Goal: Information Seeking & Learning: Check status

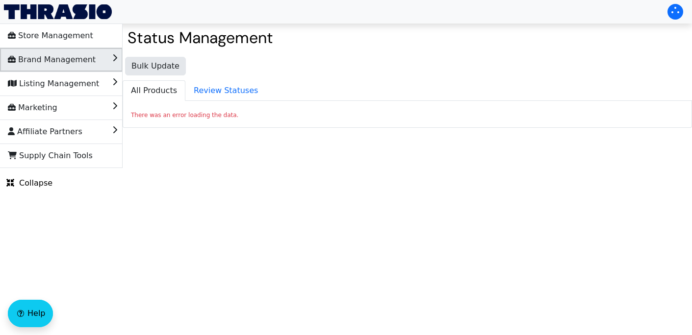
click at [82, 66] on span "Brand Management" at bounding box center [52, 60] width 88 height 16
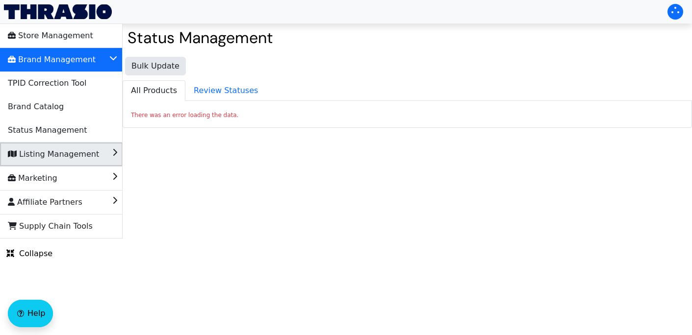
click at [91, 155] on li "Listing Management" at bounding box center [61, 155] width 123 height 24
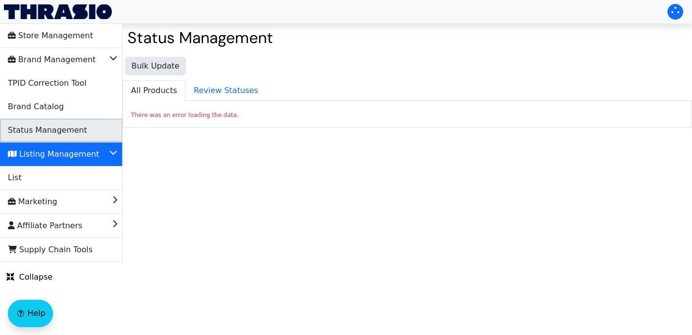
click at [81, 126] on li "Status Management" at bounding box center [61, 131] width 123 height 24
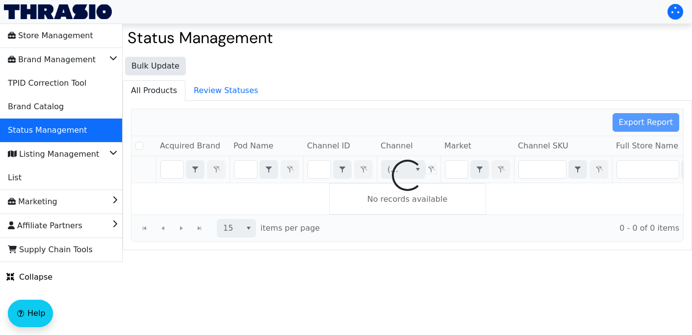
checkbox input "false"
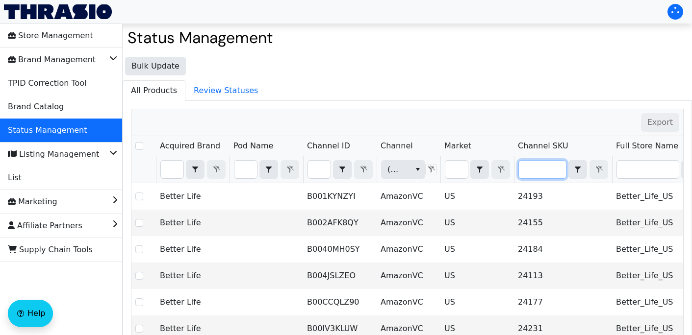
click at [535, 177] on input "Filter" at bounding box center [542, 170] width 47 height 18
type input "FMS04"
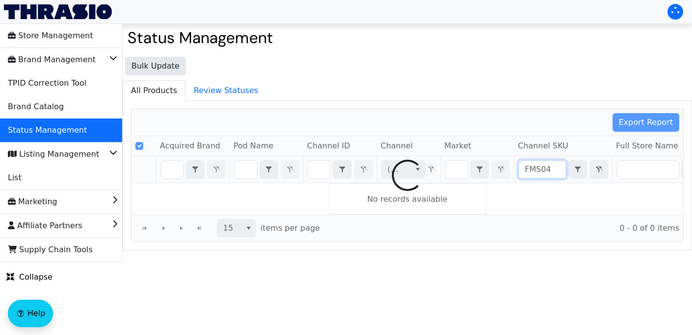
checkbox input "false"
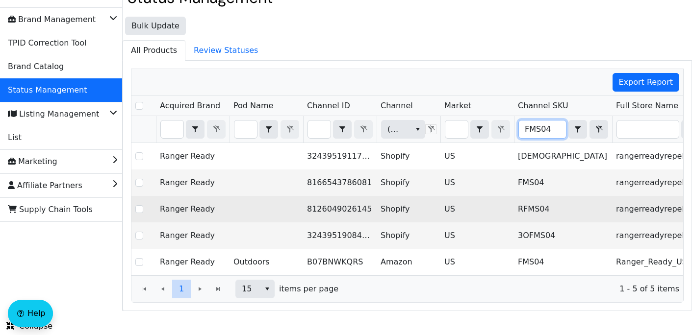
scroll to position [41, 0]
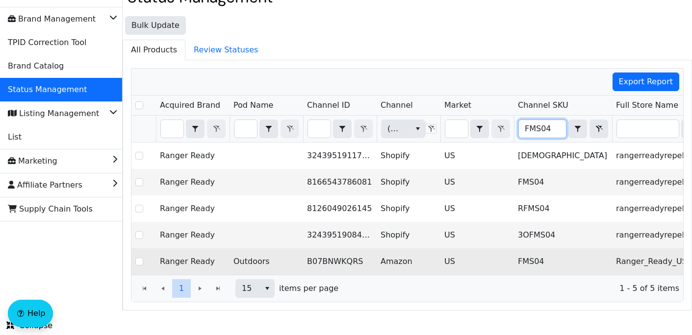
click at [331, 263] on td "B07BNWKQRS" at bounding box center [340, 262] width 74 height 26
copy td "B07BNWKQRS"
click at [309, 249] on td "B07BNWKQRS" at bounding box center [340, 262] width 74 height 26
click at [333, 261] on td "B07BNWKQRS" at bounding box center [340, 262] width 74 height 26
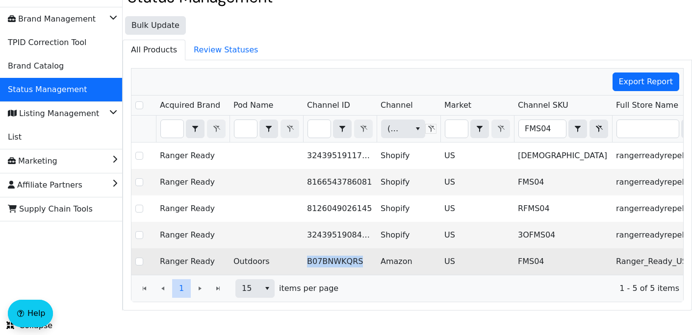
click at [333, 261] on td "B07BNWKQRS" at bounding box center [340, 262] width 74 height 26
copy td "B07BNWKQRS"
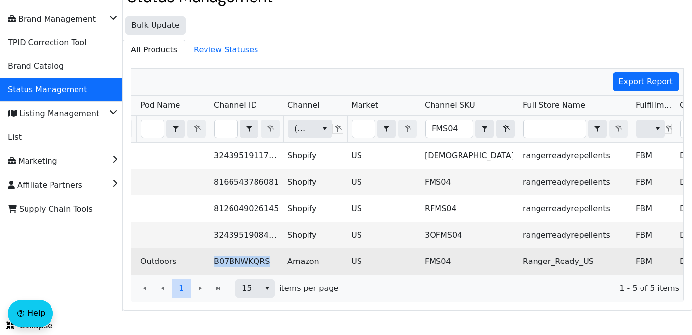
scroll to position [0, 72]
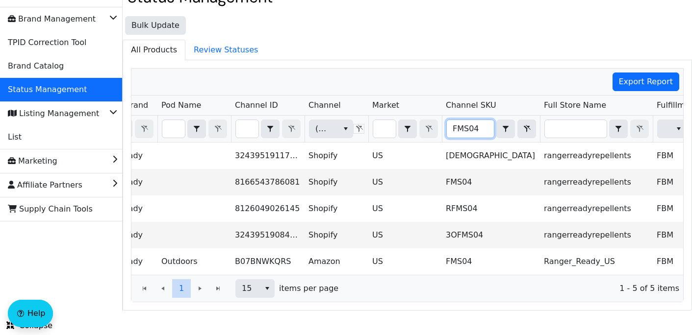
click at [480, 129] on input "FMS04" at bounding box center [470, 129] width 47 height 18
drag, startPoint x: 480, startPoint y: 129, endPoint x: 419, endPoint y: 126, distance: 60.9
click at [419, 126] on tr "(All) FMS04 Contains (All)" at bounding box center [503, 129] width 888 height 27
type input "FMS06"
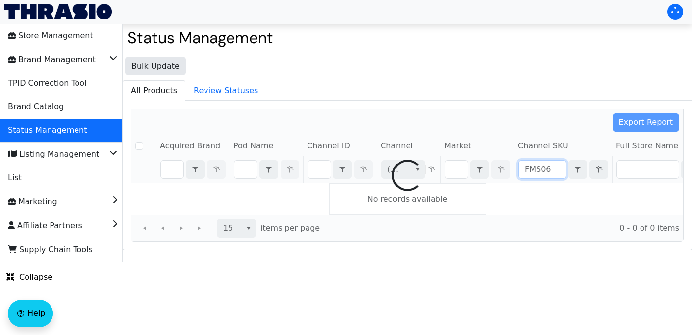
checkbox input "false"
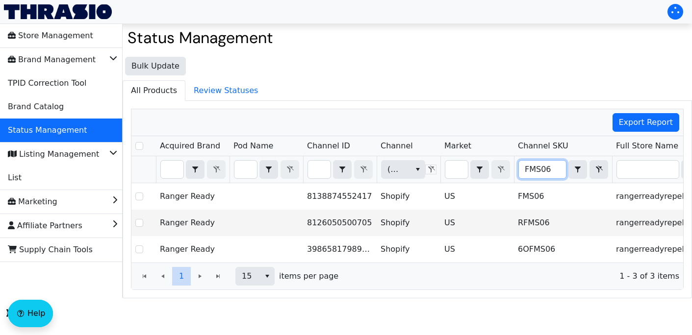
drag, startPoint x: 541, startPoint y: 172, endPoint x: 550, endPoint y: 172, distance: 8.3
click at [542, 172] on input "FMS06" at bounding box center [542, 170] width 47 height 18
type input "FMS21"
click at [486, 170] on div "Export Report Acquired Brand Pod Name Channel ID Channel Market Channel SKU Ful…" at bounding box center [407, 199] width 553 height 181
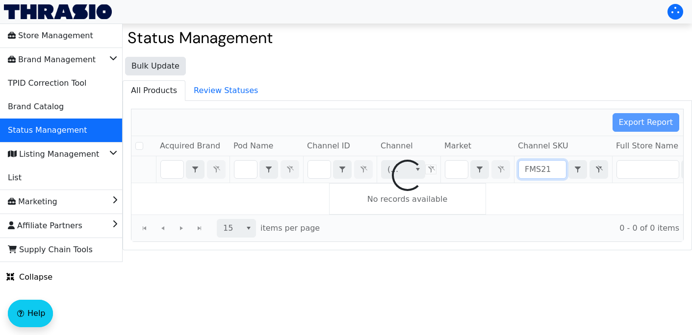
checkbox input "false"
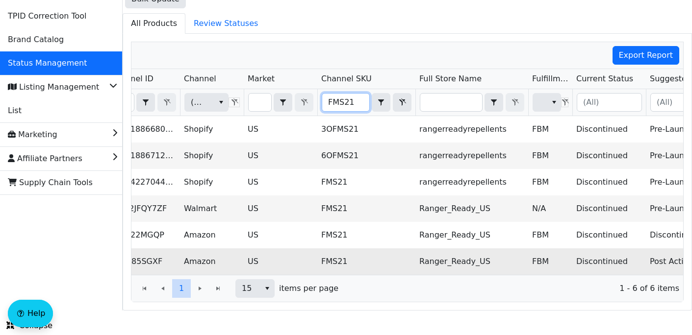
scroll to position [0, 221]
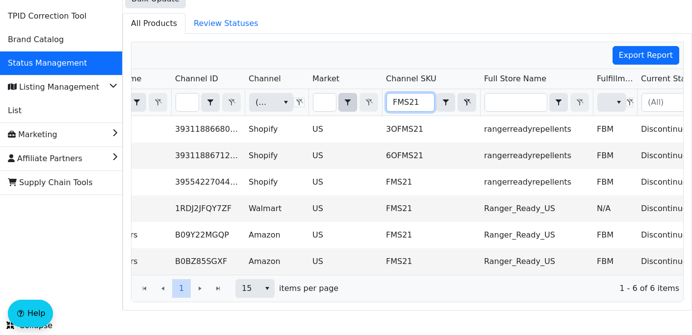
drag, startPoint x: 421, startPoint y: 103, endPoint x: 357, endPoint y: 106, distance: 64.3
click at [357, 106] on tr "(All) FMS21 Contains (All)" at bounding box center [444, 102] width 888 height 27
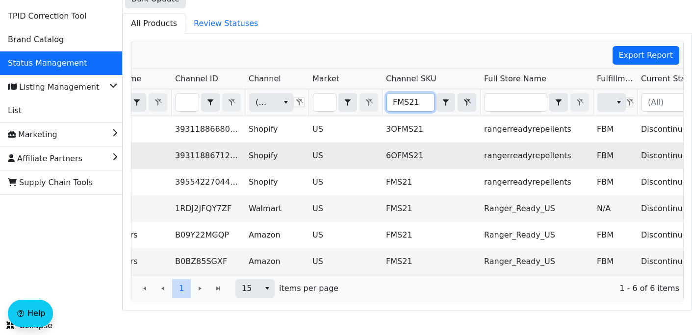
type input "AOR-PET-StOd2-32-1"
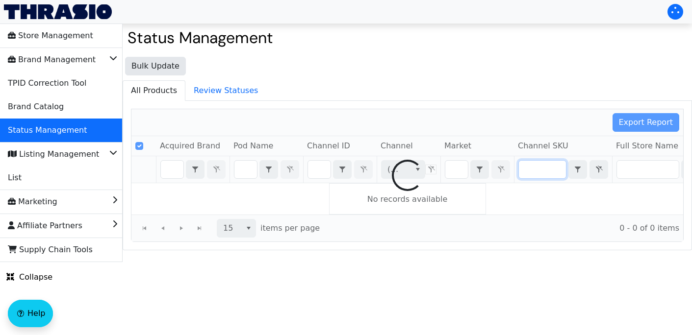
checkbox input "false"
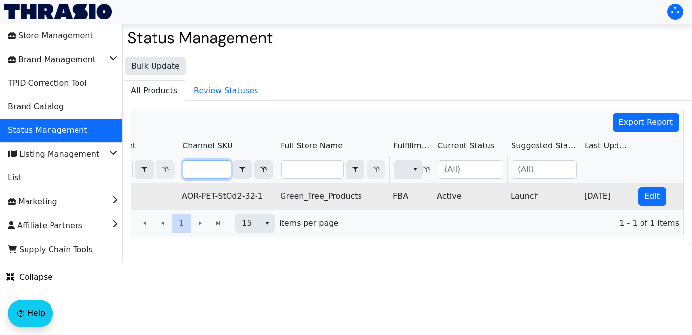
type input "FMS21"
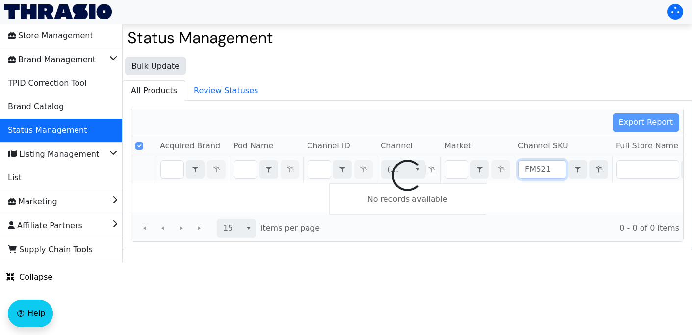
checkbox input "false"
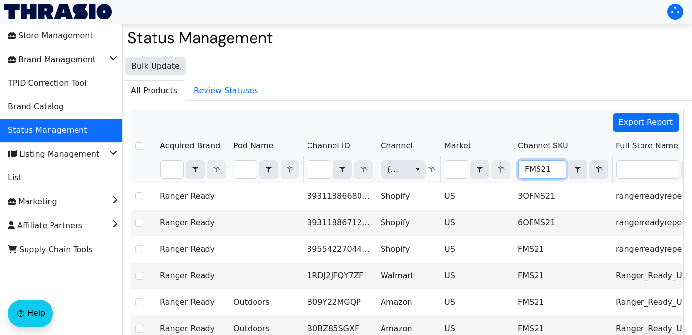
drag, startPoint x: 556, startPoint y: 172, endPoint x: 498, endPoint y: 171, distance: 58.4
click at [498, 171] on tr "(All) FMS21 Contains (All)" at bounding box center [575, 169] width 888 height 27
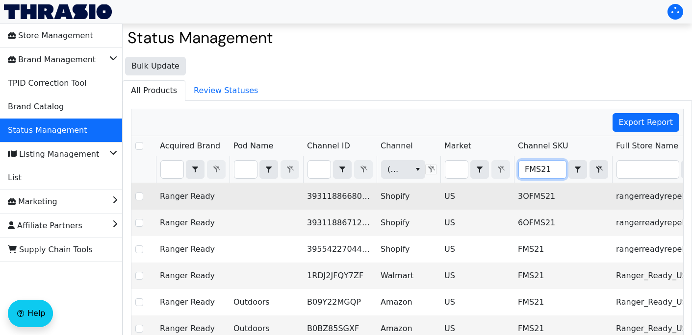
type input "AOR-PET-StOd2-32-1"
checkbox input "true"
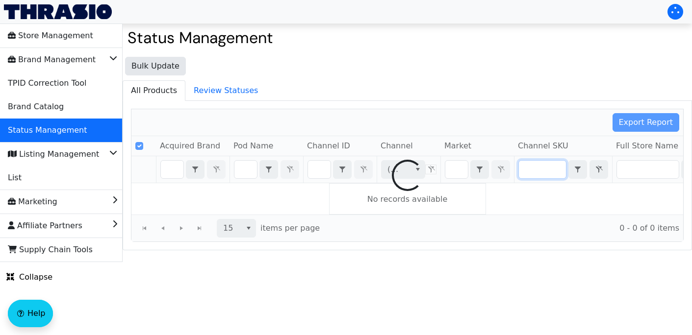
type input "AOR-PET-StOd2-32-1"
checkbox input "false"
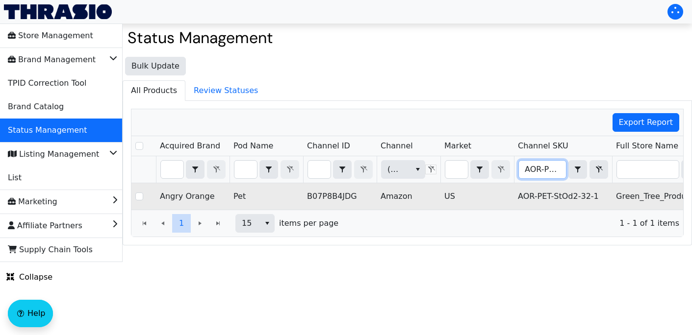
click at [331, 195] on td "B07P8B4JDG" at bounding box center [340, 196] width 74 height 26
copy td "B07P8B4JDG"
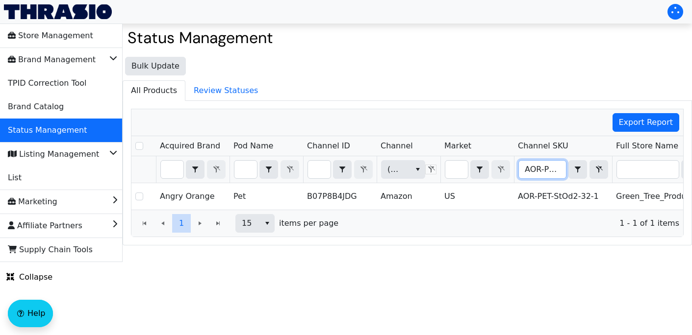
click at [526, 170] on input "AOR-PET-StOd2-32-1" at bounding box center [542, 170] width 47 height 18
drag, startPoint x: 526, startPoint y: 170, endPoint x: 648, endPoint y: 177, distance: 122.8
click at [648, 177] on tr "(All) AOR-PET-StOd2-32-1 Contains (All)" at bounding box center [575, 169] width 888 height 27
type input "AOR-PET-StOd-32-1"
checkbox input "true"
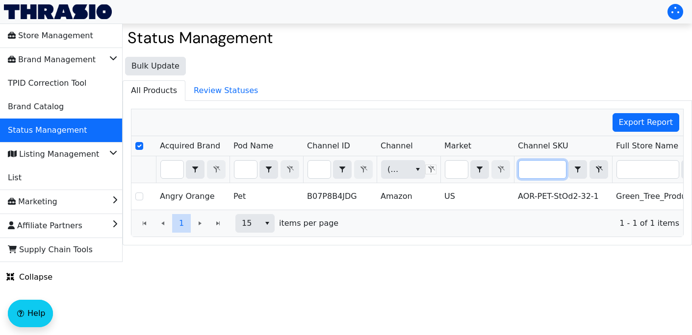
scroll to position [0, 39]
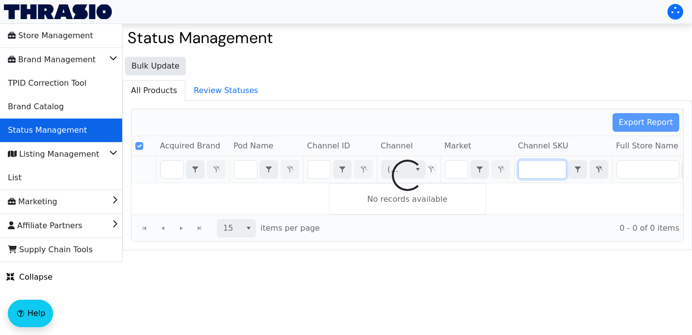
type input "AOR-PET-StOd-32-1"
click at [66, 135] on span "Status Management" at bounding box center [47, 131] width 79 height 16
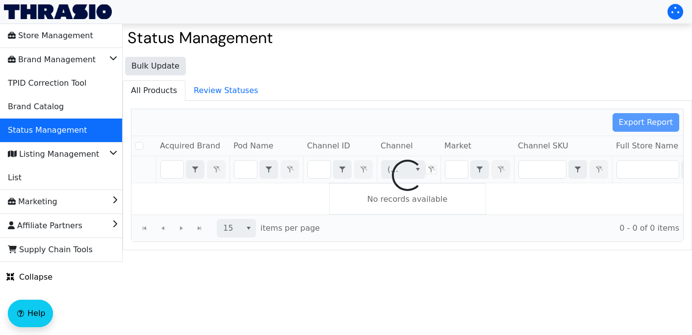
checkbox input "false"
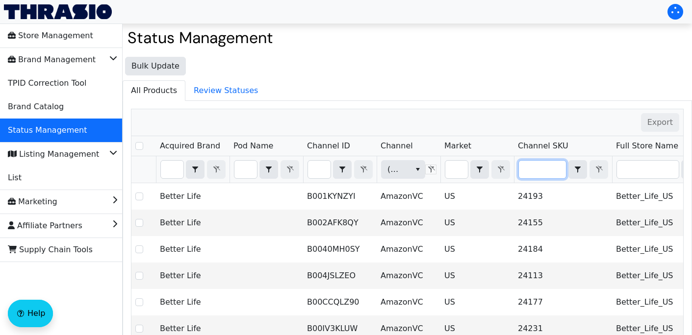
click at [538, 174] on input "Filter" at bounding box center [542, 170] width 47 height 18
type input "AOR-PET-StOd-32-1"
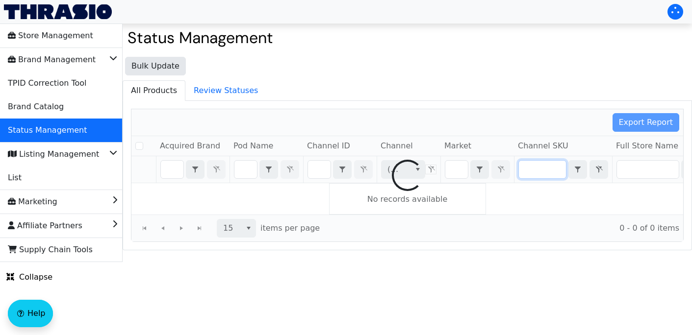
checkbox input "false"
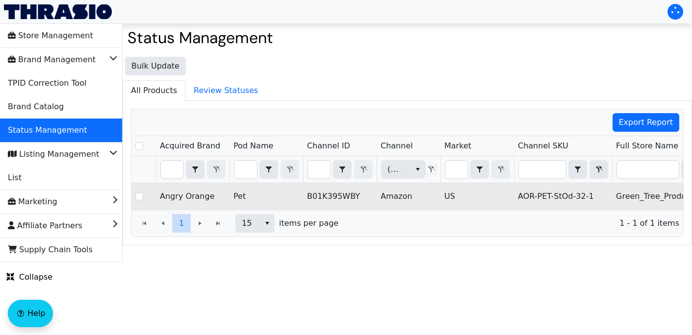
click at [320, 198] on td "B01K395WBY" at bounding box center [340, 196] width 74 height 26
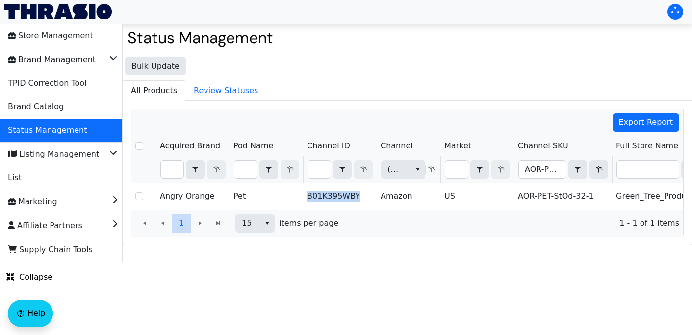
copy td "B01K395WBY"
drag, startPoint x: 524, startPoint y: 172, endPoint x: 622, endPoint y: 171, distance: 97.6
click at [622, 171] on tr "(All) AOR-PET-StOd-32-1 Contains (All)" at bounding box center [575, 169] width 888 height 27
type input "BRL-HOK-RTFLRCL-DG"
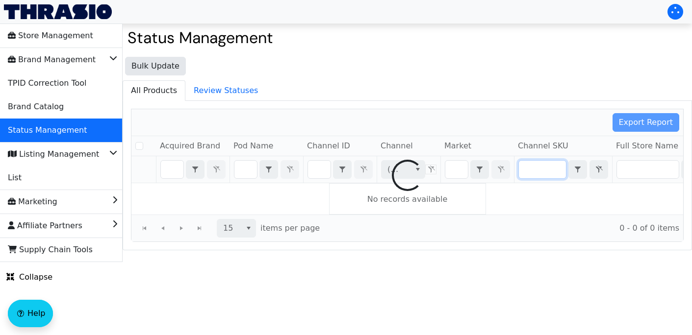
checkbox input "false"
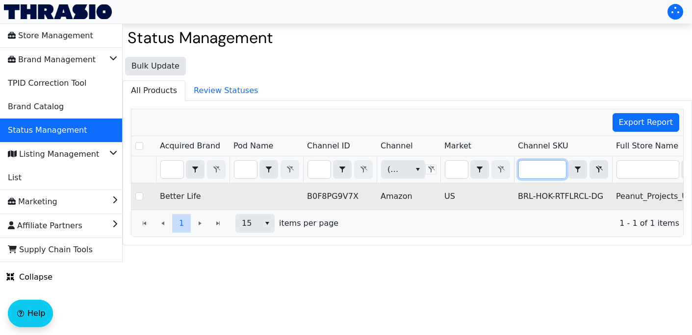
click at [340, 199] on td "B0F8PG9V7X" at bounding box center [340, 196] width 74 height 26
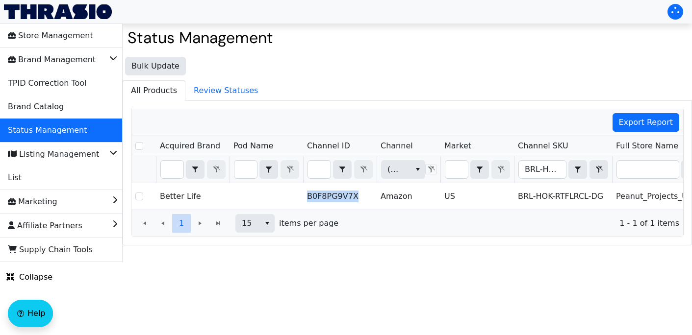
copy td "B0F8PG9V7X"
click at [525, 173] on input "BRL-HOK-RTFLRCL-DG" at bounding box center [542, 170] width 47 height 18
drag, startPoint x: 525, startPoint y: 173, endPoint x: 613, endPoint y: 179, distance: 87.6
click at [613, 179] on tr "(All) BRL-HOK-RTFLRCL-DG Contains (All)" at bounding box center [575, 169] width 888 height 27
type input "BLU00001"
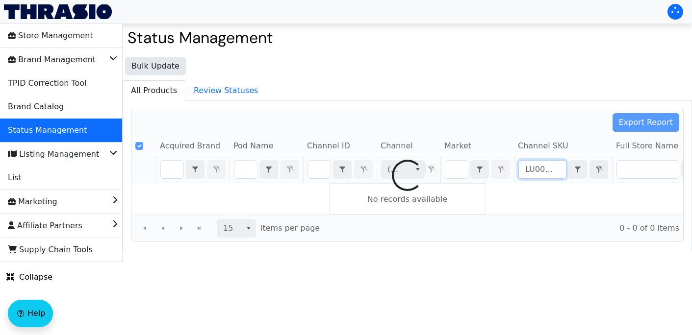
scroll to position [0, 1]
checkbox input "false"
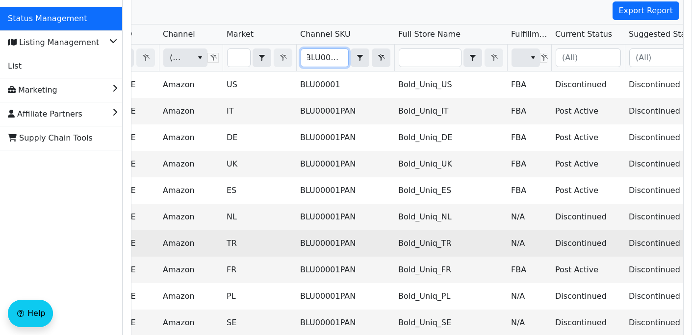
scroll to position [50, 0]
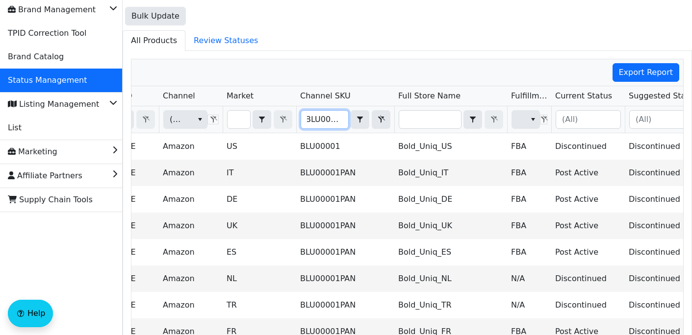
type input "BLU00001"
click at [239, 120] on input "Filter" at bounding box center [239, 120] width 23 height 18
type input "U"
checkbox input "true"
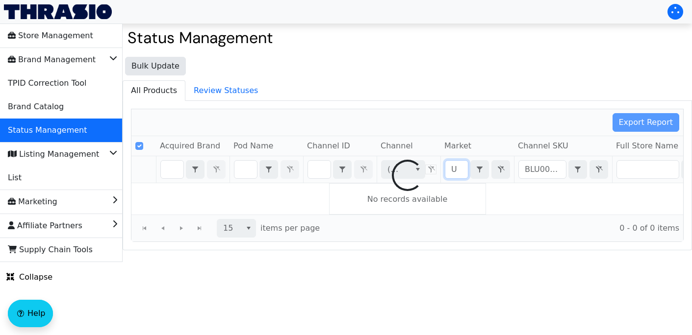
type input "US"
checkbox input "false"
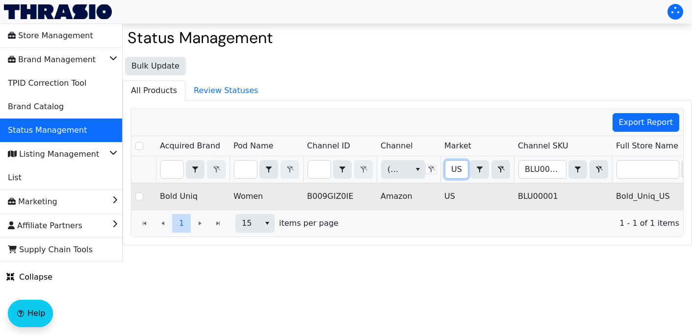
type input "US"
click at [328, 199] on td "B009GIZ0IE" at bounding box center [340, 196] width 74 height 26
copy td "B009GIZ0IE"
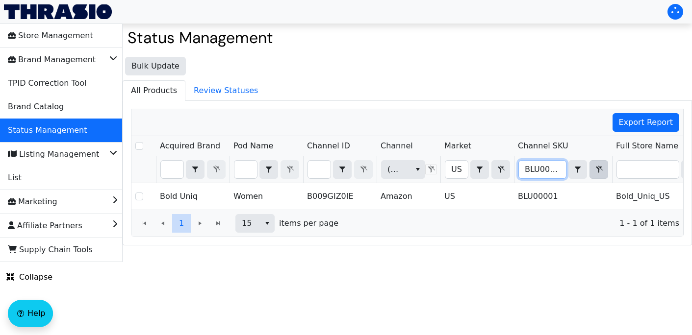
scroll to position [0, 1]
drag, startPoint x: 525, startPoint y: 168, endPoint x: 601, endPoint y: 173, distance: 75.7
click at [601, 173] on div "BLU00001 Contains" at bounding box center [563, 169] width 90 height 19
type input "FMS06"
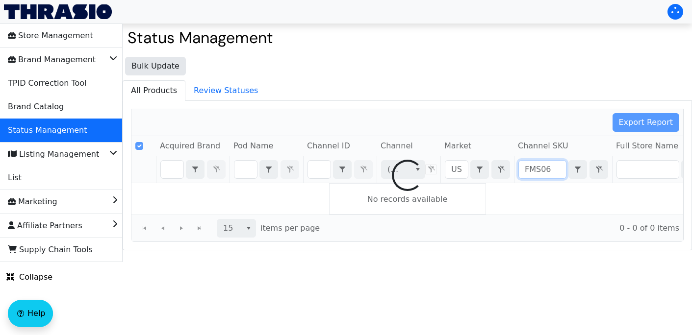
checkbox input "false"
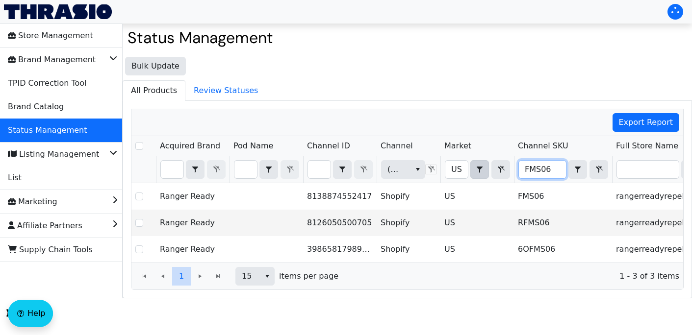
drag, startPoint x: 557, startPoint y: 169, endPoint x: 478, endPoint y: 165, distance: 79.0
click at [478, 165] on tr "(All) US Contains FMS06 Contains (All)" at bounding box center [575, 169] width 888 height 27
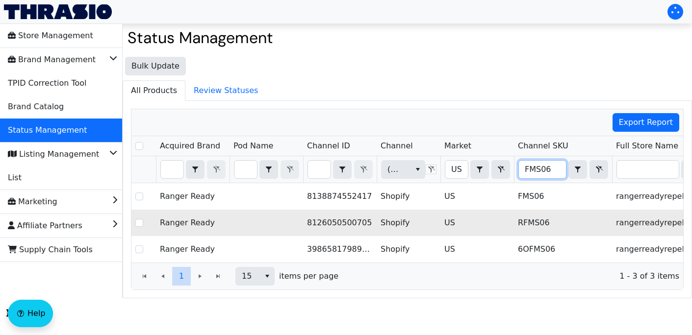
type input "FMS21"
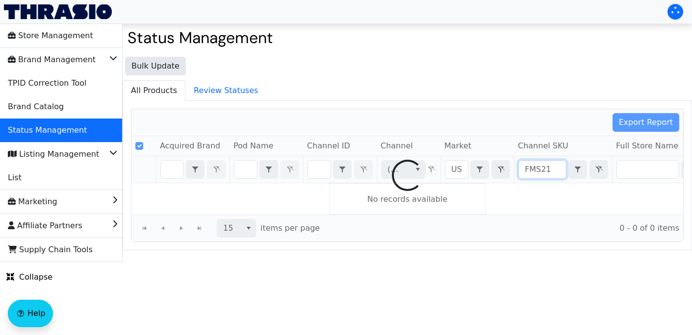
checkbox input "false"
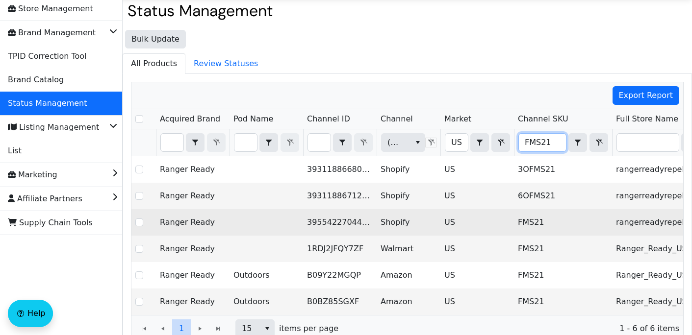
scroll to position [67, 0]
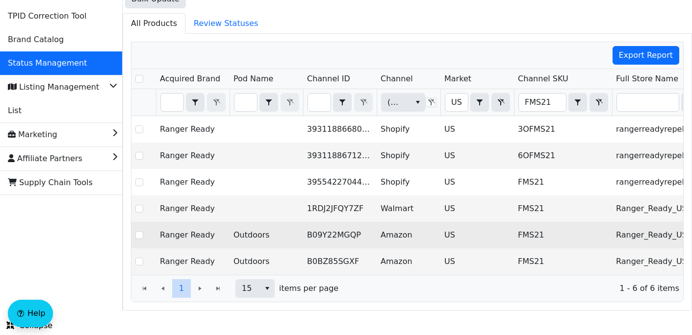
click at [342, 235] on td "B09Y22MGQP" at bounding box center [340, 235] width 74 height 26
copy td "B09Y22MGQP"
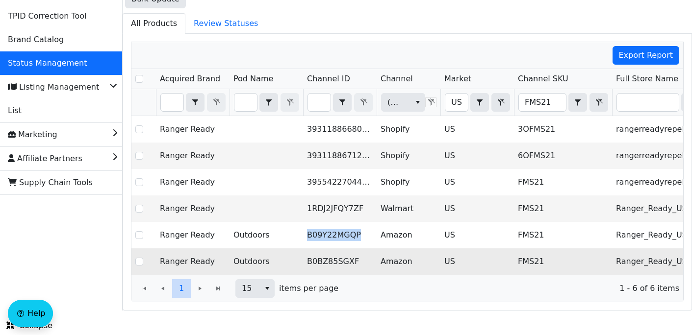
click at [330, 260] on td "B0BZ85SGXF" at bounding box center [340, 262] width 74 height 26
copy td "B0BZ85SGXF"
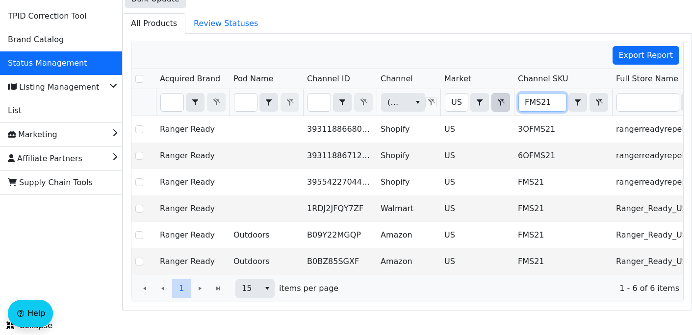
drag, startPoint x: 554, startPoint y: 102, endPoint x: 508, endPoint y: 100, distance: 46.2
click at [508, 100] on tr "(All) US Contains FMS21 Contains (All)" at bounding box center [575, 102] width 888 height 27
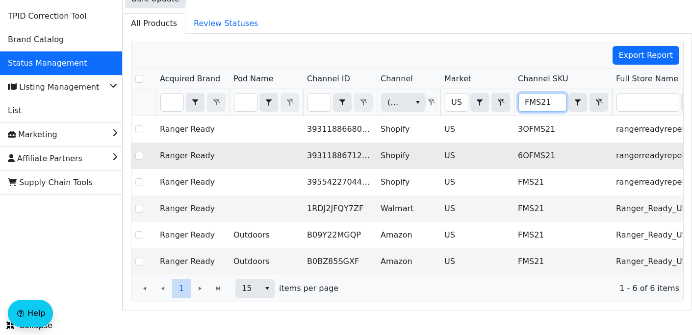
type input "FMS22"
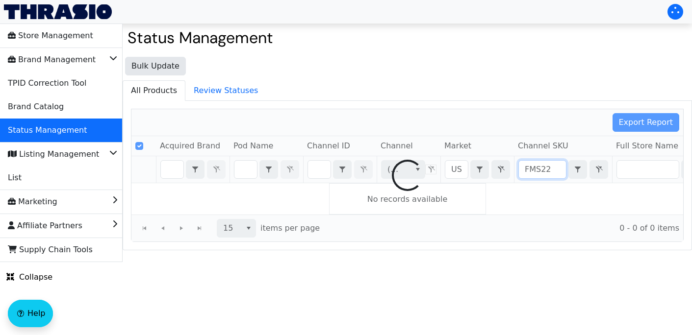
checkbox input "false"
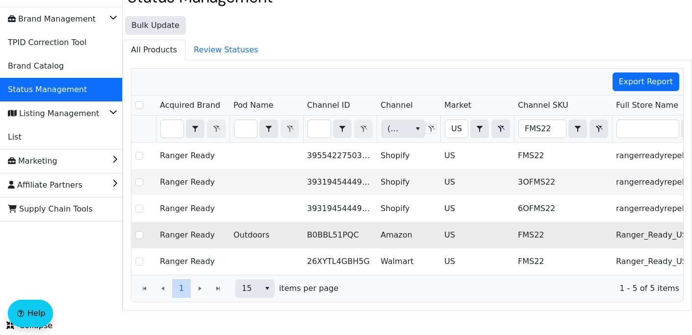
click at [328, 234] on td "B0BBL51PQC" at bounding box center [340, 235] width 74 height 26
copy td "B0BBL51PQC"
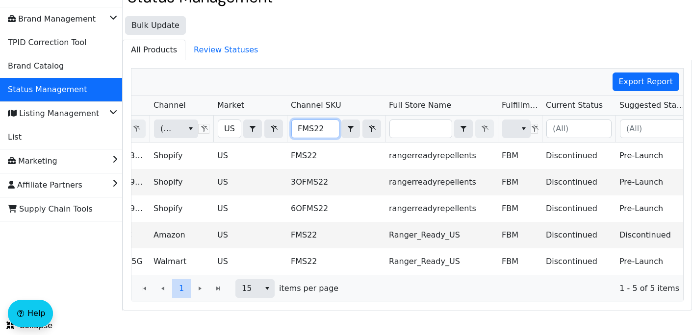
click at [330, 125] on input "FMS22" at bounding box center [315, 129] width 47 height 18
drag, startPoint x: 330, startPoint y: 126, endPoint x: 306, endPoint y: 124, distance: 24.2
click at [306, 124] on input "FMS22" at bounding box center [315, 129] width 47 height 18
type input "FM"
checkbox input "true"
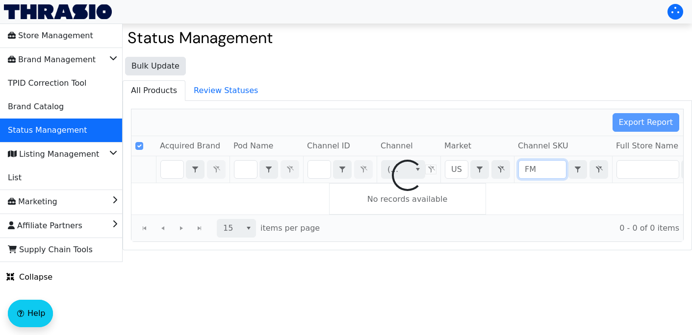
type input "F"
click at [319, 174] on div at bounding box center [407, 175] width 552 height 132
checkbox input "false"
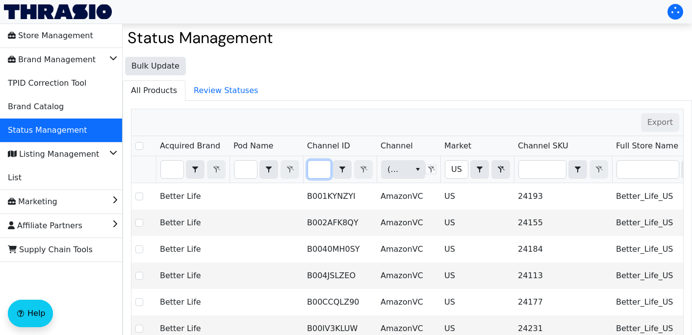
click at [317, 168] on input "Filter" at bounding box center [319, 170] width 23 height 18
type input "B0DHX8RS5G"
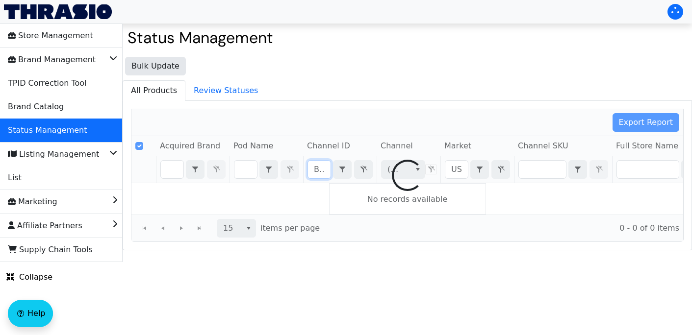
scroll to position [0, 40]
checkbox input "false"
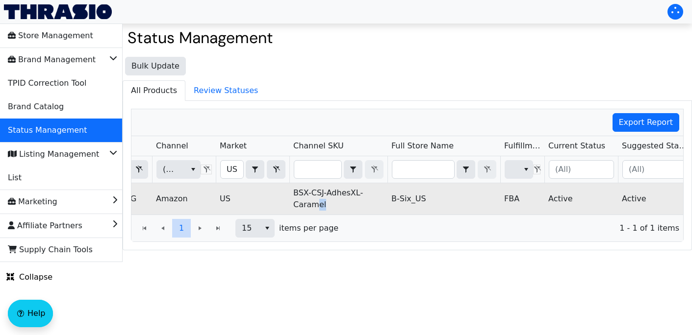
scroll to position [0, 0]
drag, startPoint x: 326, startPoint y: 206, endPoint x: 292, endPoint y: 194, distance: 35.5
click at [292, 194] on td "BSX-CSJ-AdhesXL-Caramel" at bounding box center [338, 198] width 98 height 31
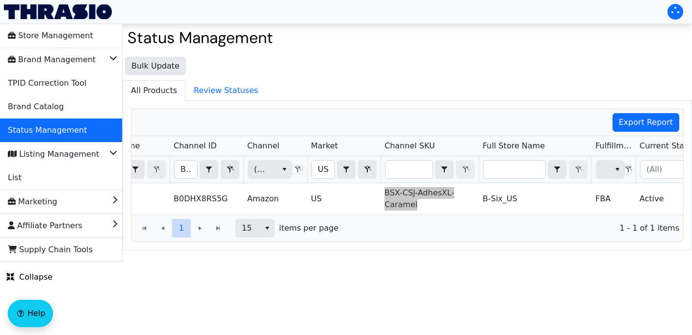
scroll to position [0, 91]
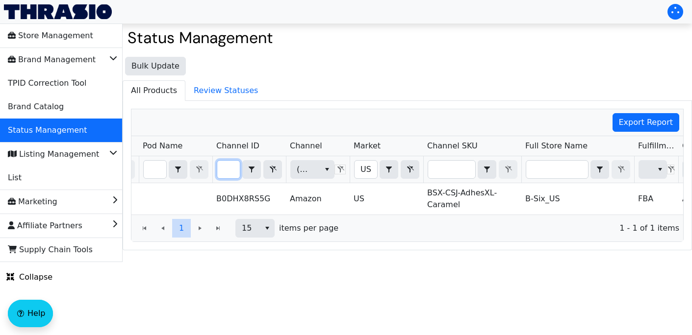
drag, startPoint x: 222, startPoint y: 169, endPoint x: 358, endPoint y: 179, distance: 135.7
click at [358, 179] on tr "B0DHX8RS5G Contains (All) [DEMOGRAPHIC_DATA] Contains (All)" at bounding box center [485, 169] width 888 height 27
type input "B0DHX98MJB"
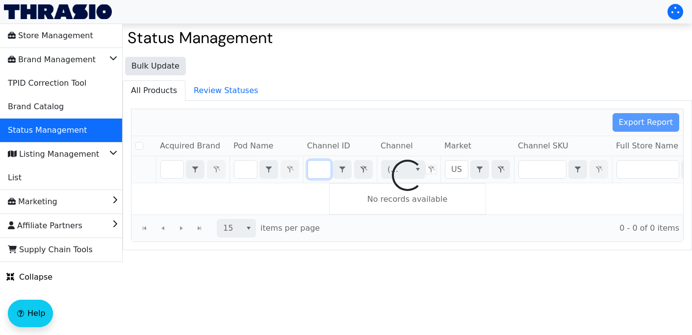
checkbox input "false"
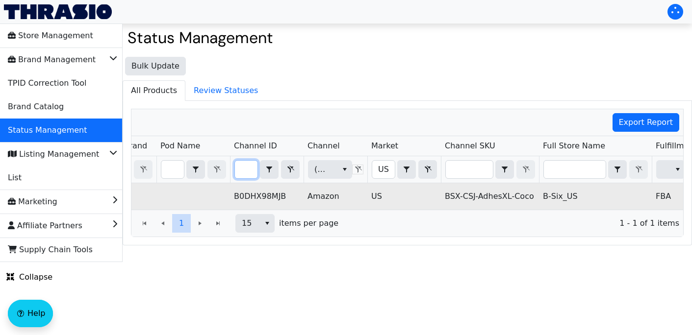
scroll to position [0, 166]
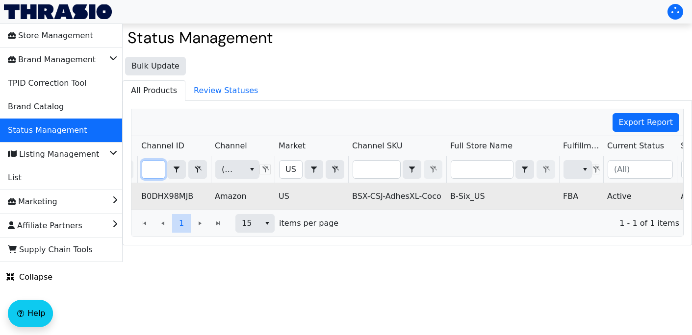
click at [424, 198] on td "BSX-CSJ-AdhesXL-Coco" at bounding box center [397, 196] width 98 height 26
drag, startPoint x: 441, startPoint y: 196, endPoint x: 351, endPoint y: 198, distance: 90.2
click at [351, 198] on td "BSX-CSJ-AdhesXL-Coco" at bounding box center [397, 196] width 98 height 26
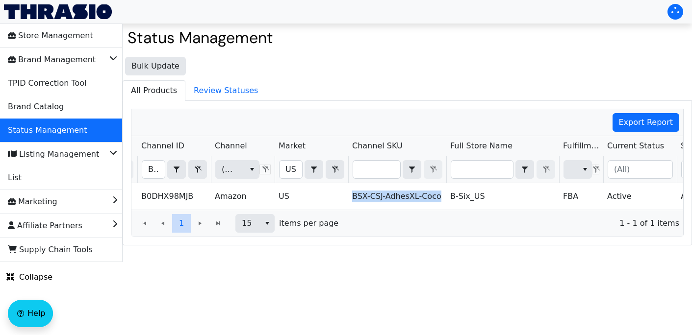
copy td "BSX-CSJ-AdhesXL-Coco"
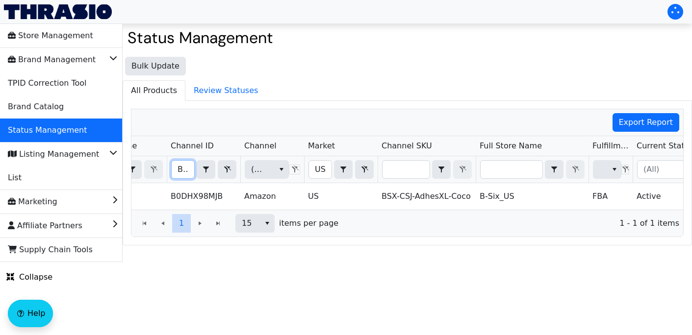
click at [176, 169] on input "B0DHX98MJB" at bounding box center [183, 170] width 23 height 18
drag, startPoint x: 177, startPoint y: 169, endPoint x: 324, endPoint y: 180, distance: 147.5
click at [324, 180] on tr "B0DHX98MJB Contains (All) [DEMOGRAPHIC_DATA] Contains (All)" at bounding box center [439, 169] width 888 height 27
type input "B00PRV25YG"
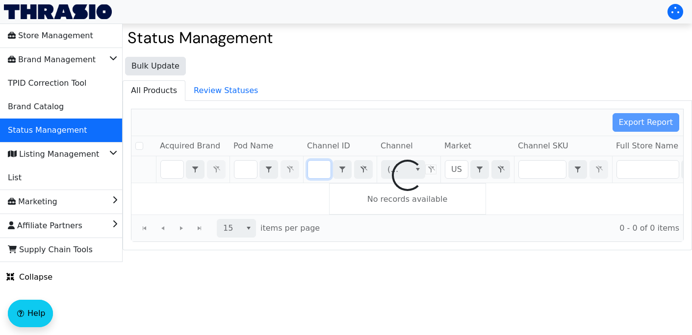
checkbox input "false"
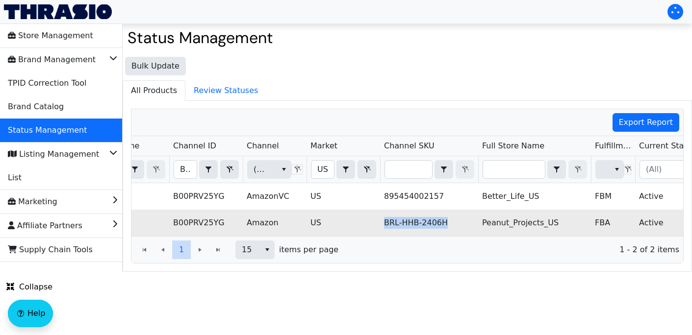
drag, startPoint x: 446, startPoint y: 222, endPoint x: 385, endPoint y: 225, distance: 61.4
click at [385, 225] on td "BRL-HHB-2406H" at bounding box center [429, 223] width 98 height 26
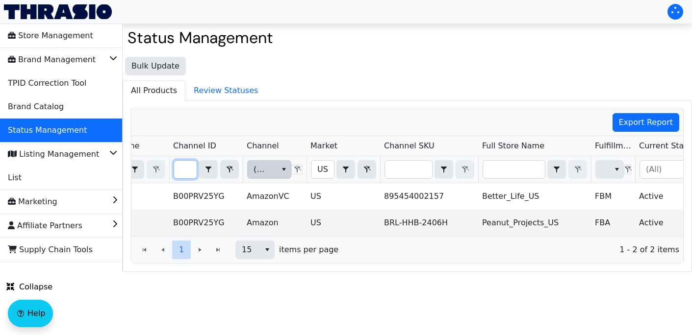
drag, startPoint x: 178, startPoint y: 170, endPoint x: 248, endPoint y: 172, distance: 70.2
click at [248, 172] on tr "B00PRV25YG Contains (All) [DEMOGRAPHIC_DATA] Contains (All)" at bounding box center [442, 169] width 888 height 27
type input "B06ZYRL9CW"
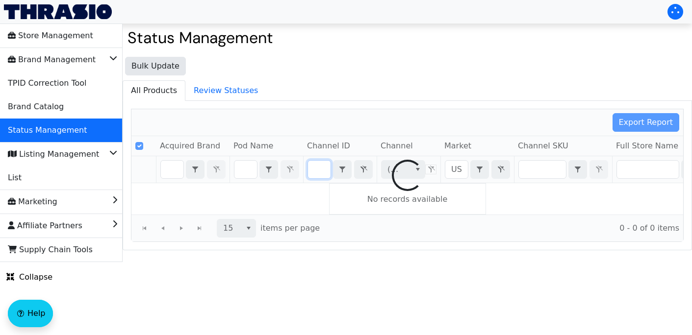
checkbox input "false"
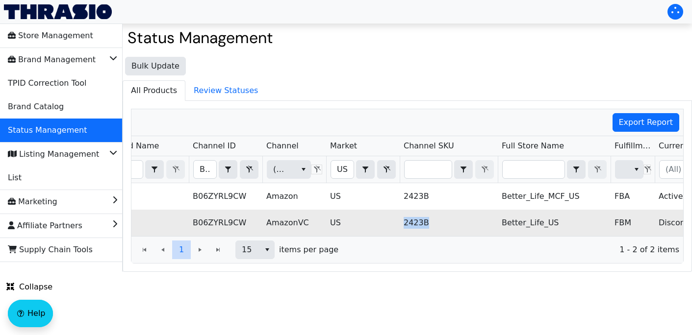
drag, startPoint x: 405, startPoint y: 222, endPoint x: 431, endPoint y: 225, distance: 26.2
click at [431, 225] on td "2423B" at bounding box center [449, 223] width 98 height 26
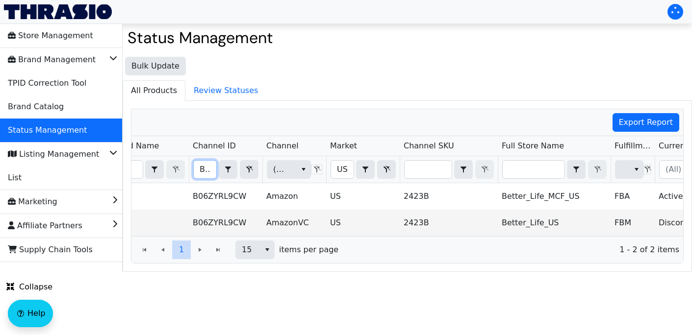
click at [198, 172] on input "B06ZYRL9CW" at bounding box center [205, 170] width 23 height 18
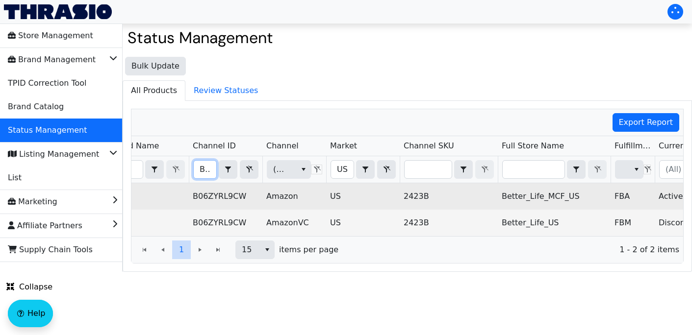
drag, startPoint x: 199, startPoint y: 172, endPoint x: 406, endPoint y: 185, distance: 207.9
click at [406, 185] on div "Acquired Brand Pod Name Channel ID Channel Market Channel SKU Full Store Name F…" at bounding box center [407, 186] width 552 height 100
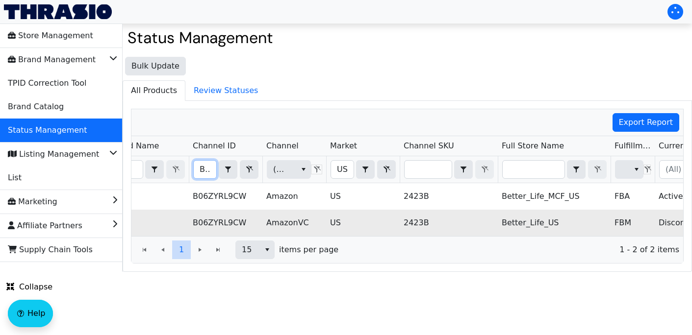
type input "B0068A2RPC"
checkbox input "true"
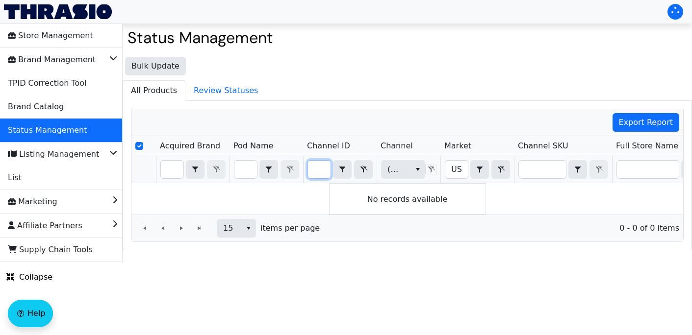
drag, startPoint x: 312, startPoint y: 171, endPoint x: 436, endPoint y: 175, distance: 123.6
click at [436, 175] on tr "B0068A2RPC Contains (All) [DEMOGRAPHIC_DATA] Contains (All)" at bounding box center [575, 169] width 888 height 27
type input "B0F2RJKYG8"
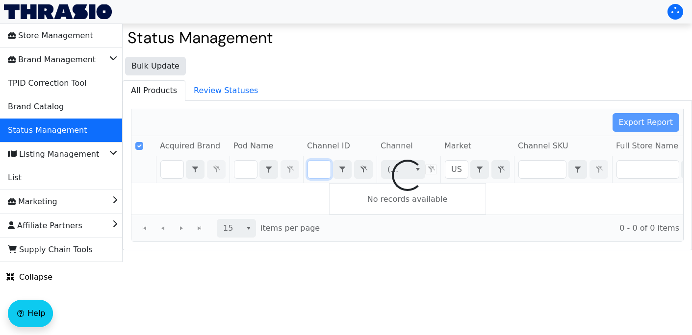
scroll to position [0, 37]
checkbox input "false"
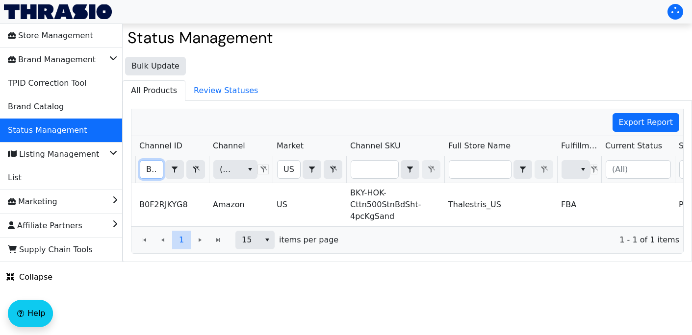
scroll to position [0, 143]
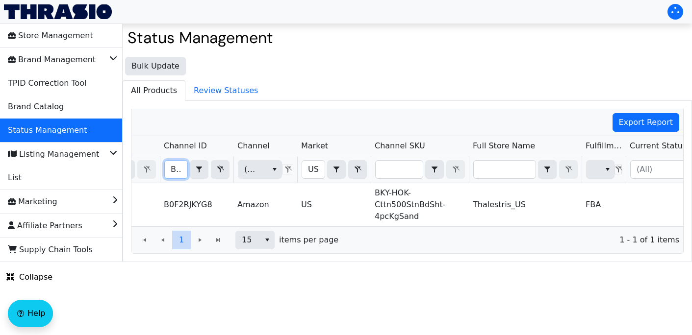
click at [169, 168] on input "B0F2RJKYG8" at bounding box center [176, 170] width 23 height 18
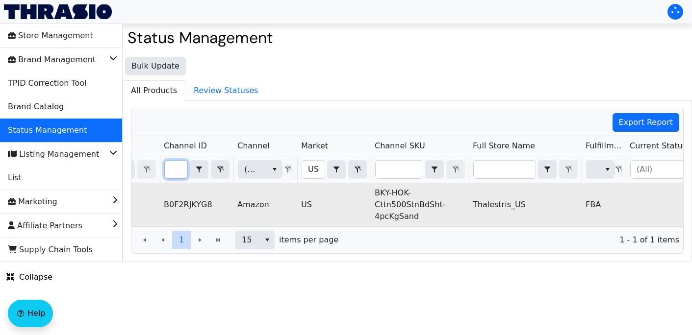
drag, startPoint x: 169, startPoint y: 168, endPoint x: 320, endPoint y: 189, distance: 152.4
click at [320, 189] on div "Acquired Brand Pod Name Channel ID Channel Market Channel SKU Full Store Name F…" at bounding box center [407, 181] width 552 height 90
type input "B009JBJ142"
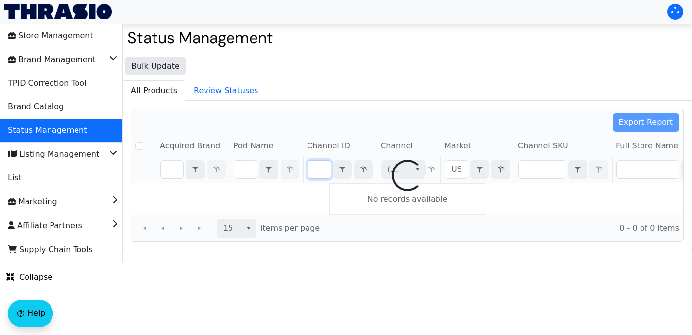
checkbox input "false"
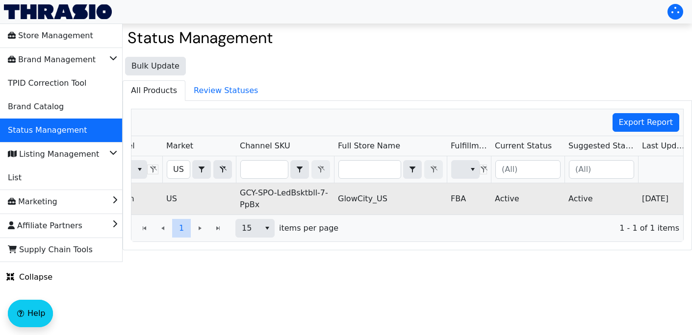
scroll to position [0, 256]
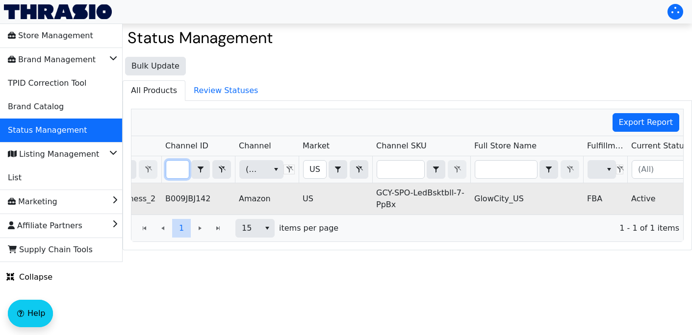
type input "B009JBJ142"
